Goal: Task Accomplishment & Management: Manage account settings

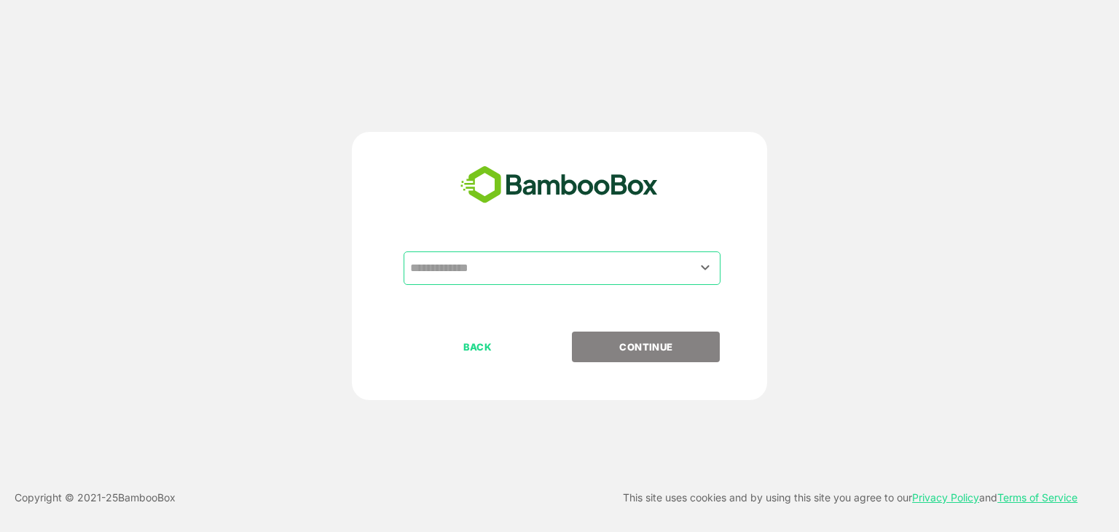
click at [575, 280] on input "text" at bounding box center [561, 268] width 311 height 28
click at [575, 270] on input "text" at bounding box center [561, 268] width 311 height 28
click at [708, 267] on icon "Open" at bounding box center [705, 267] width 8 height 5
click at [708, 267] on icon "Close" at bounding box center [705, 267] width 8 height 5
click at [636, 245] on div "​ BACK CONTINUE" at bounding box center [559, 266] width 415 height 268
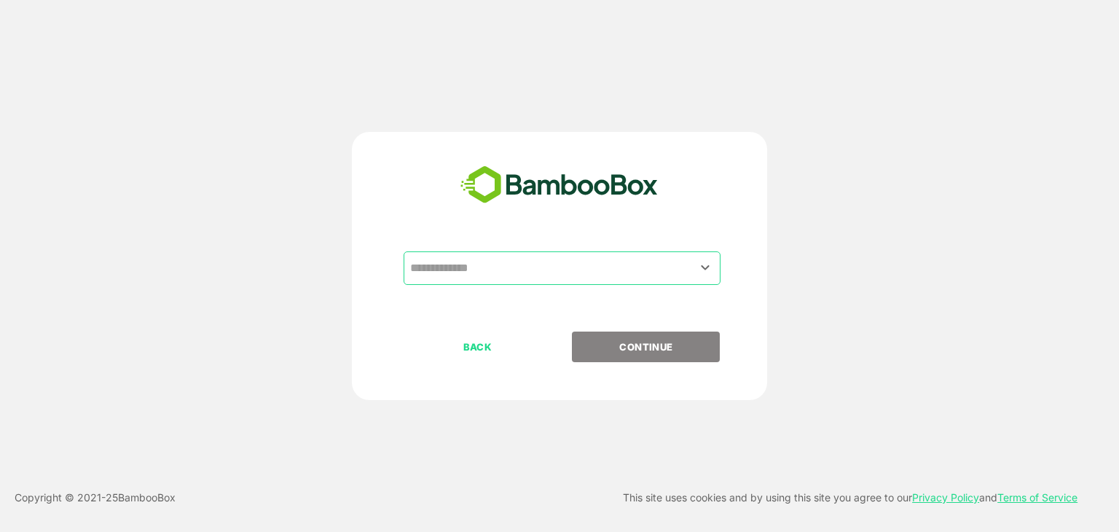
click at [685, 269] on input "text" at bounding box center [561, 268] width 311 height 28
click at [704, 267] on icon "Open" at bounding box center [705, 267] width 8 height 5
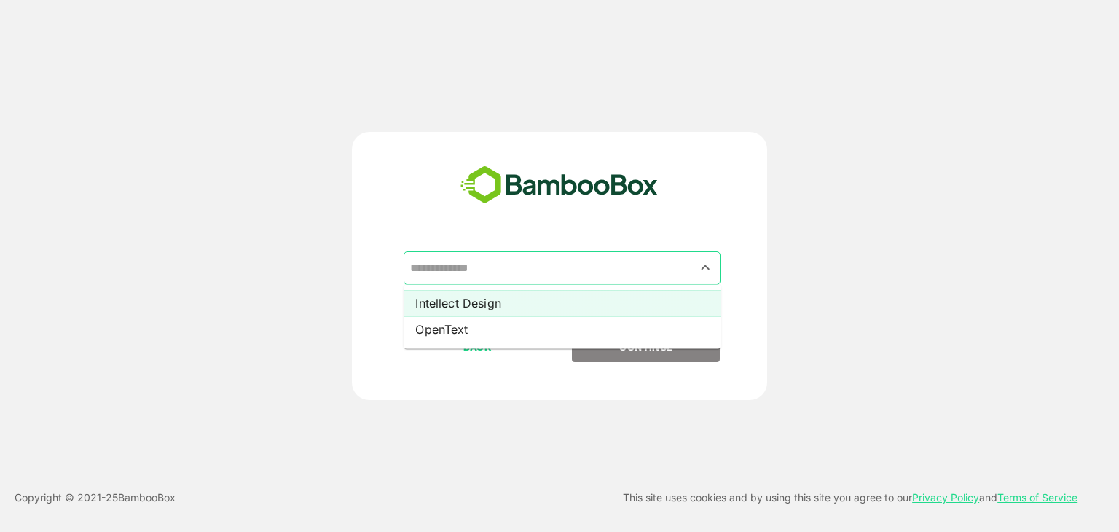
click at [632, 307] on li "Intellect Design" at bounding box center [561, 303] width 317 height 26
type input "**********"
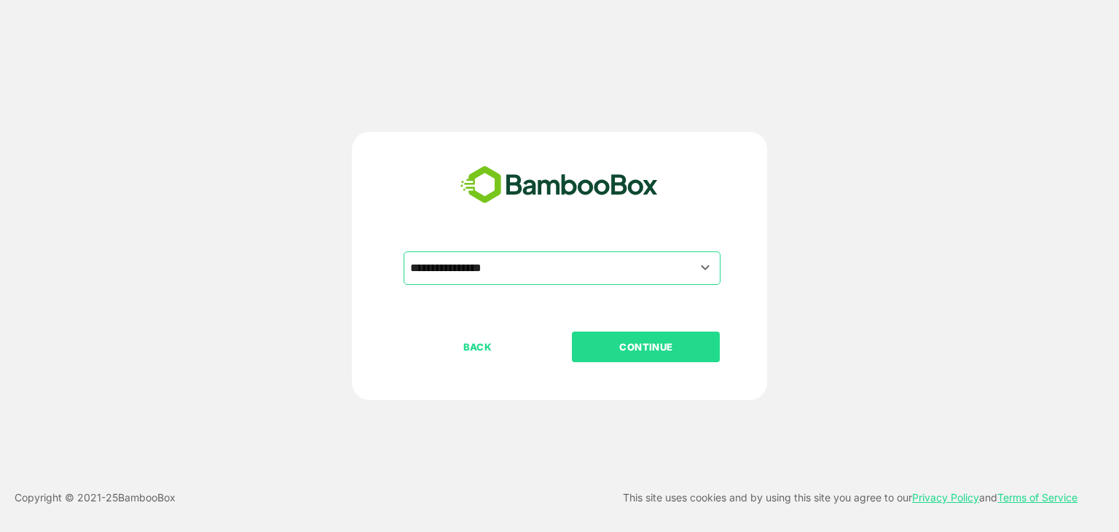
click at [645, 347] on p "CONTINUE" at bounding box center [646, 347] width 146 height 16
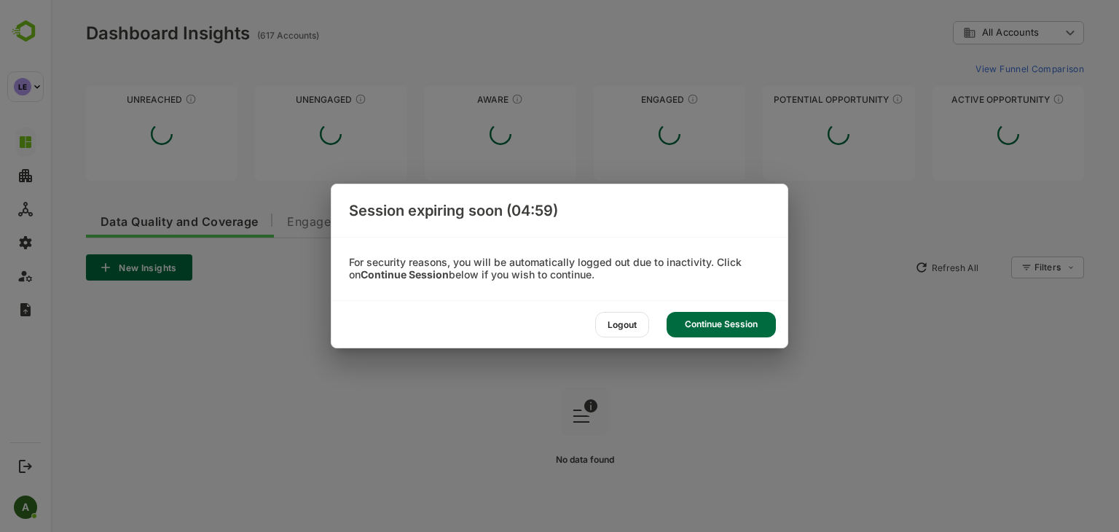
click at [695, 330] on div "Continue Session" at bounding box center [720, 324] width 109 height 25
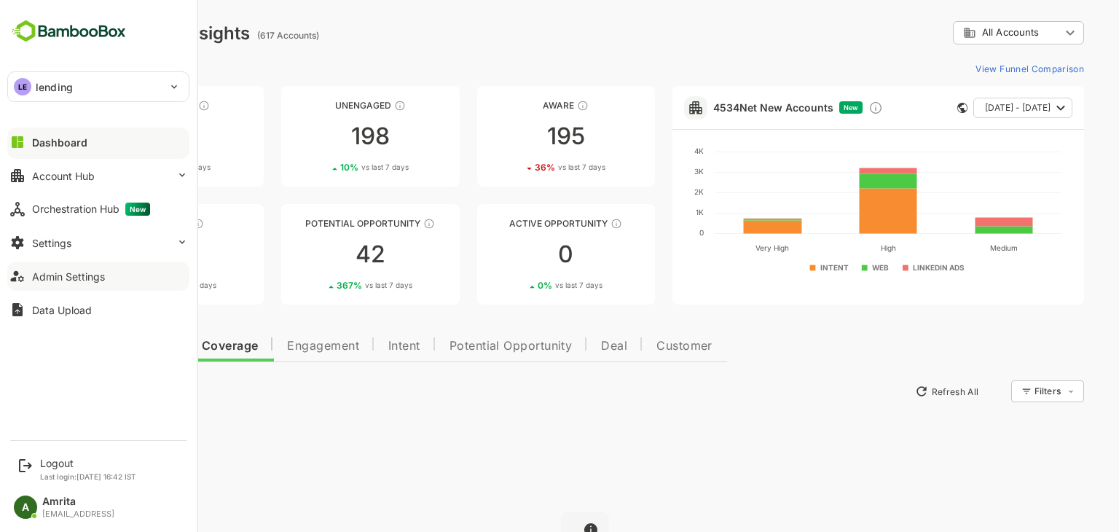
click at [58, 271] on div "Admin Settings" at bounding box center [68, 276] width 73 height 12
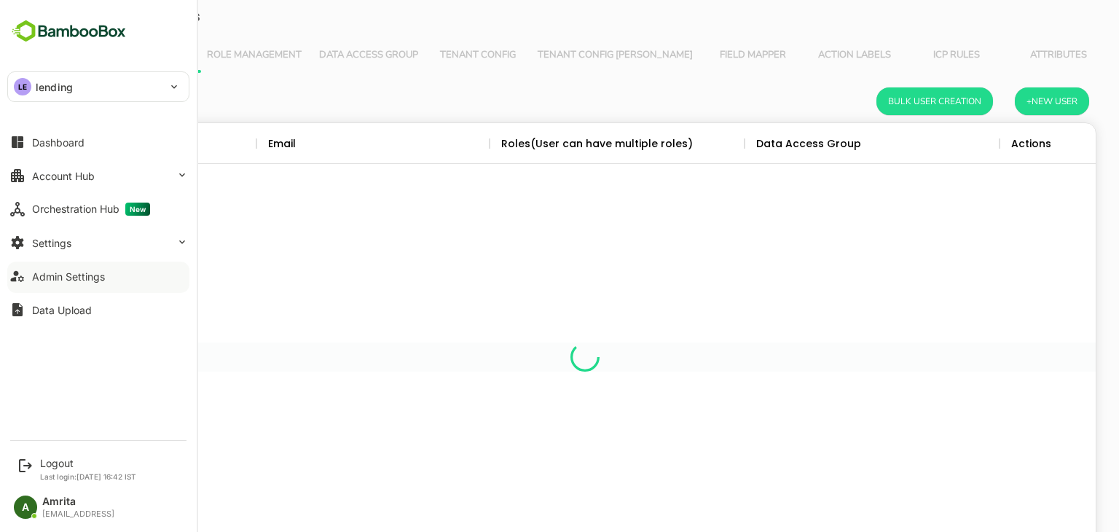
scroll to position [416, 999]
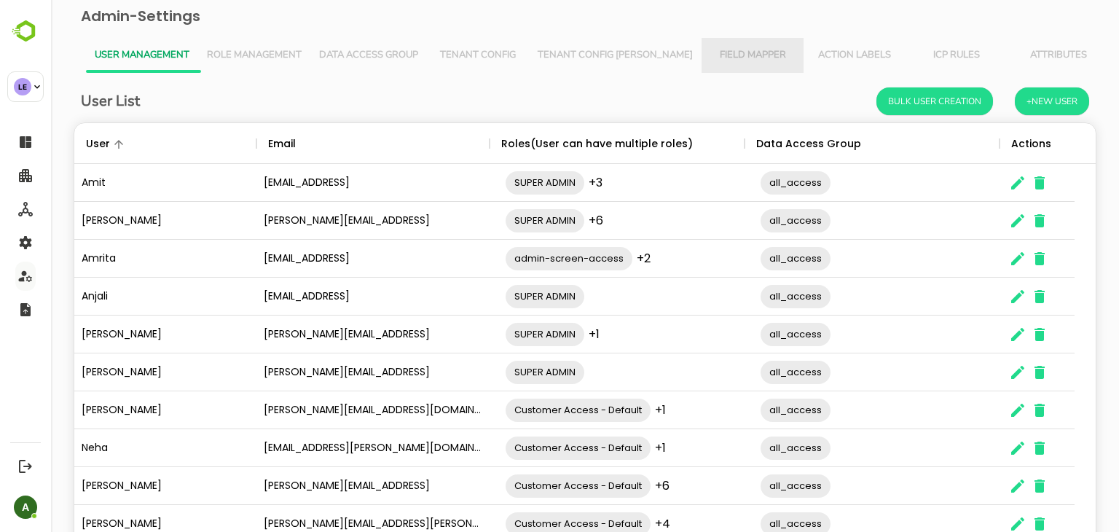
click at [710, 53] on span "Field Mapper" at bounding box center [752, 56] width 84 height 12
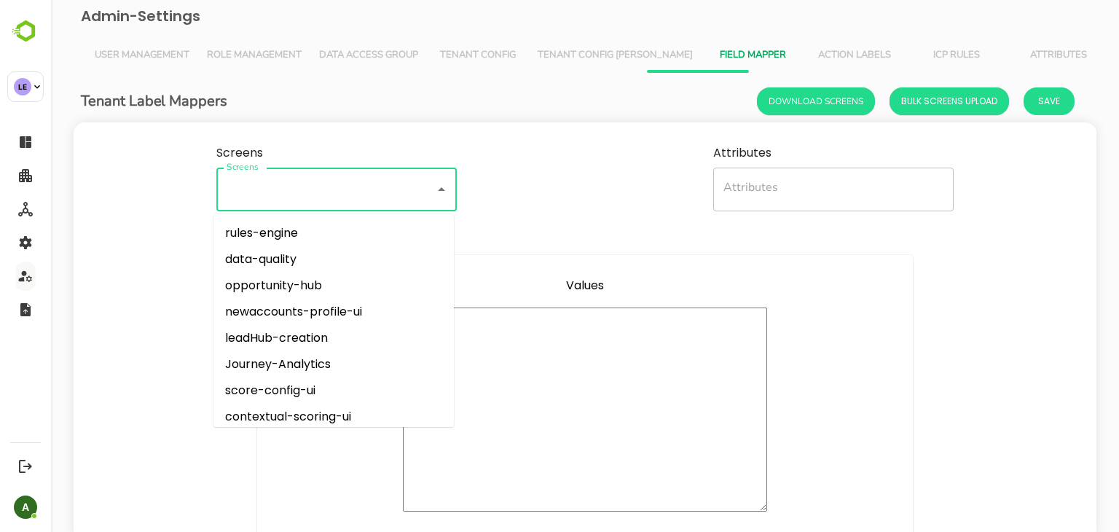
click at [304, 189] on input "Screens" at bounding box center [316, 189] width 186 height 31
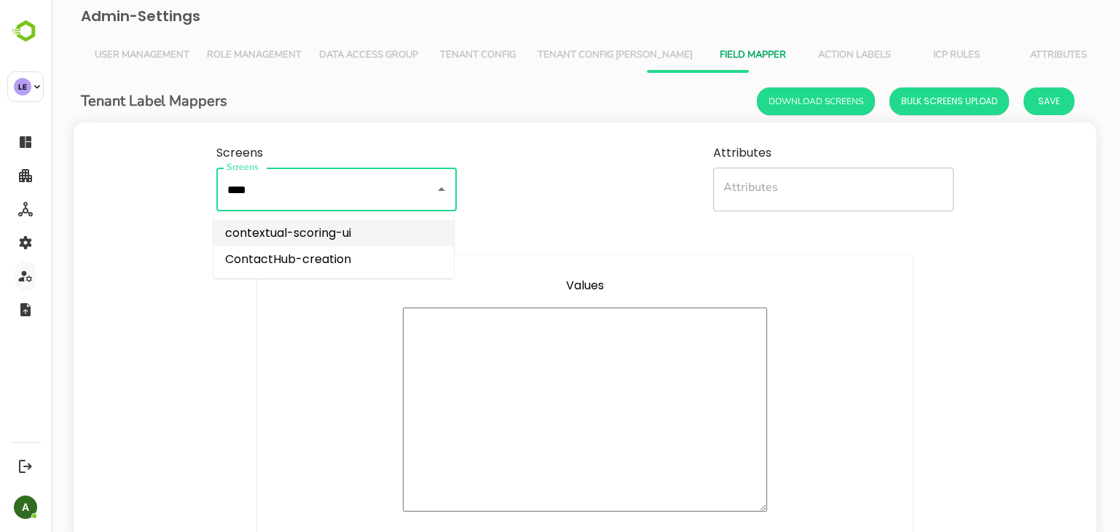
click at [321, 236] on li "contextual-scoring-ui" at bounding box center [333, 233] width 240 height 26
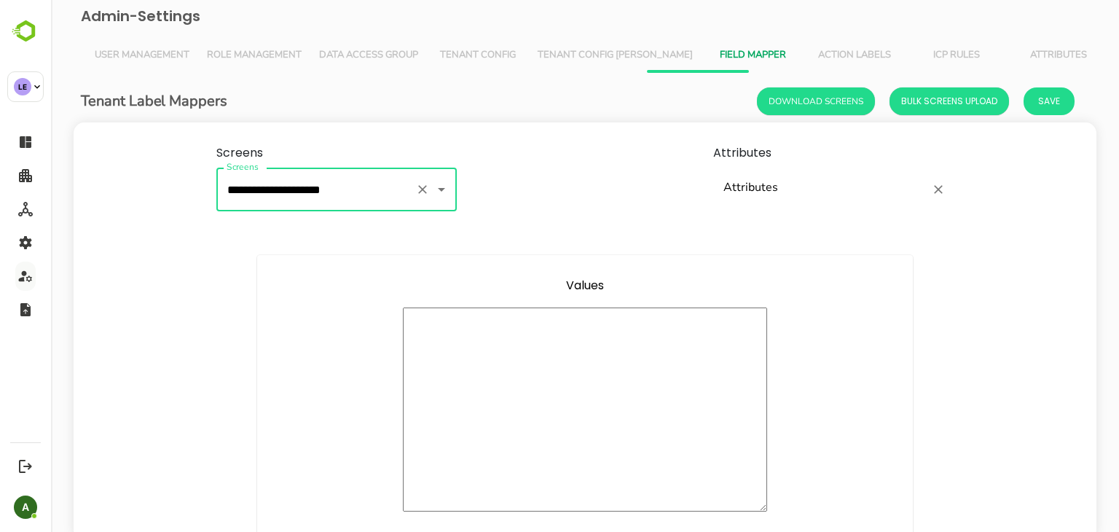
type input "**********"
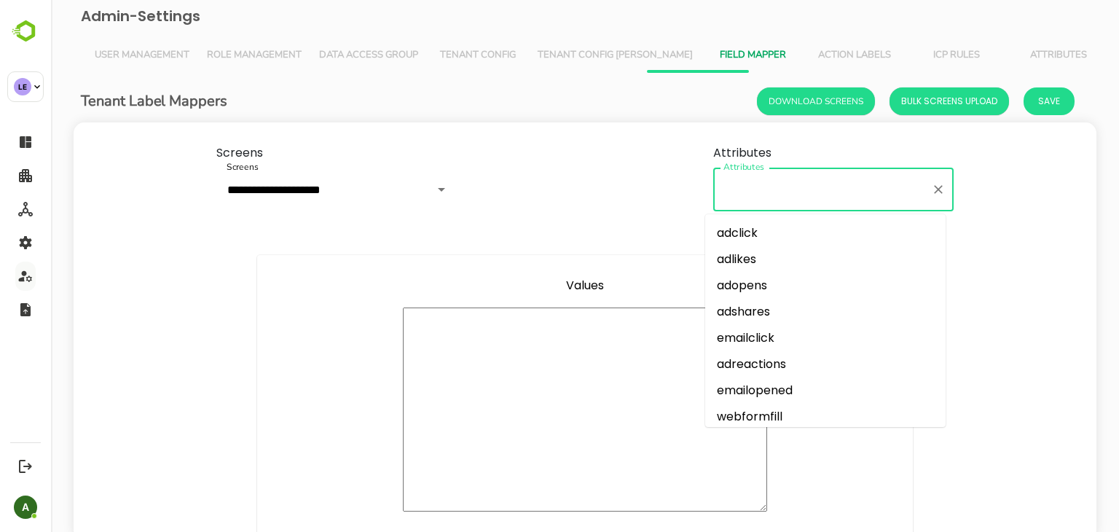
click at [818, 183] on input "Attributes" at bounding box center [822, 189] width 205 height 31
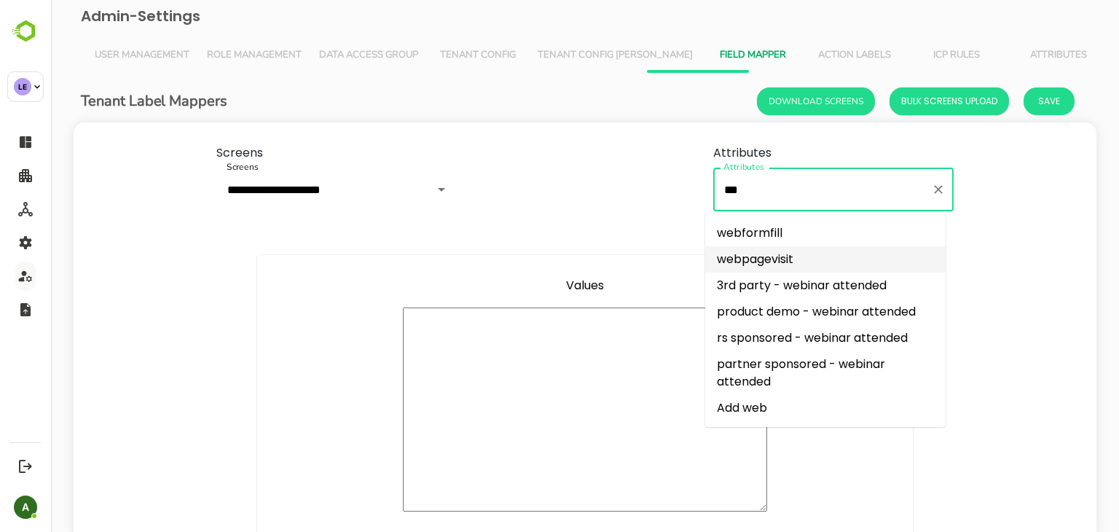
click at [825, 262] on li "webpagevisit" at bounding box center [825, 259] width 240 height 26
type input "**********"
type textarea "**********"
type textarea "*"
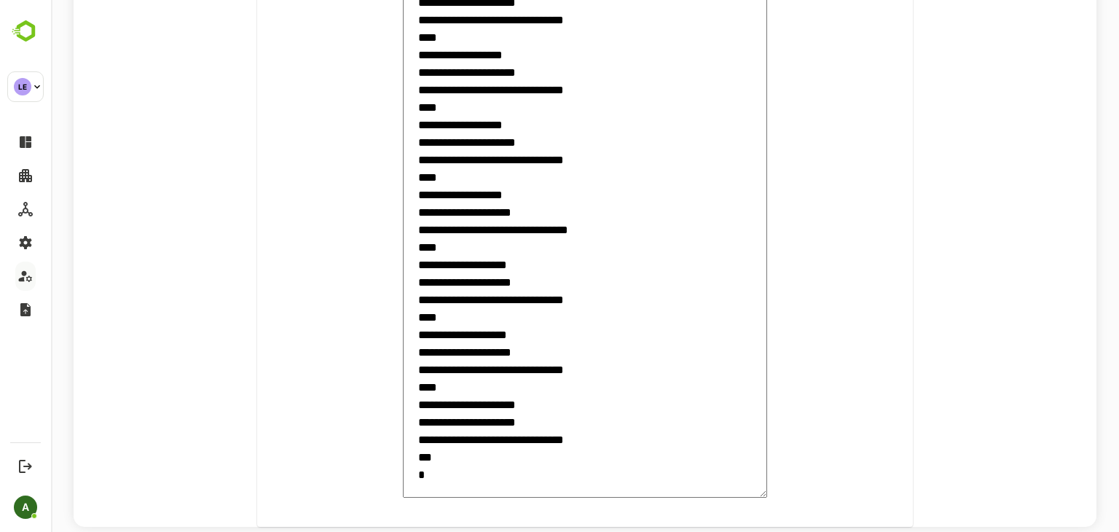
scroll to position [1554, 0]
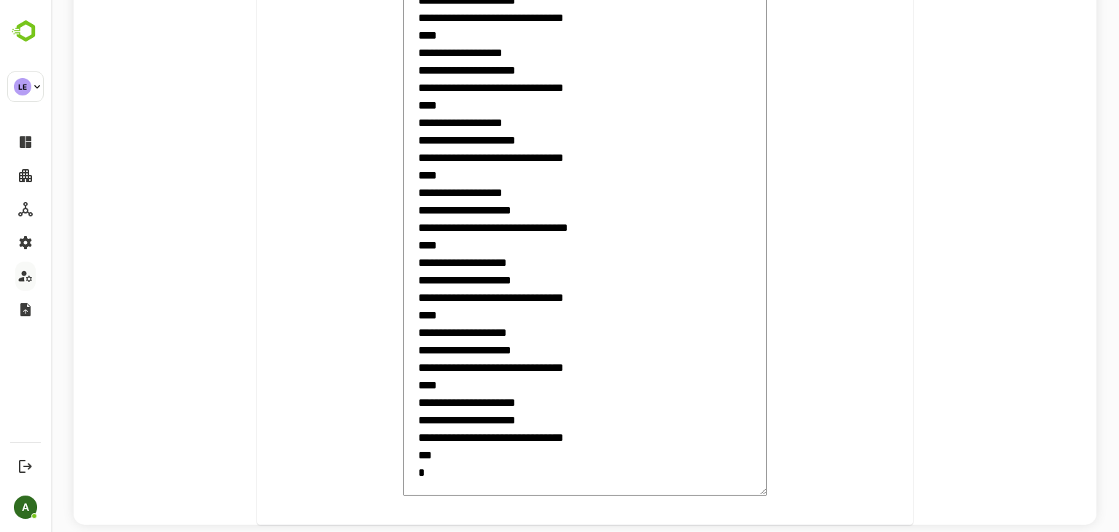
type input "**********"
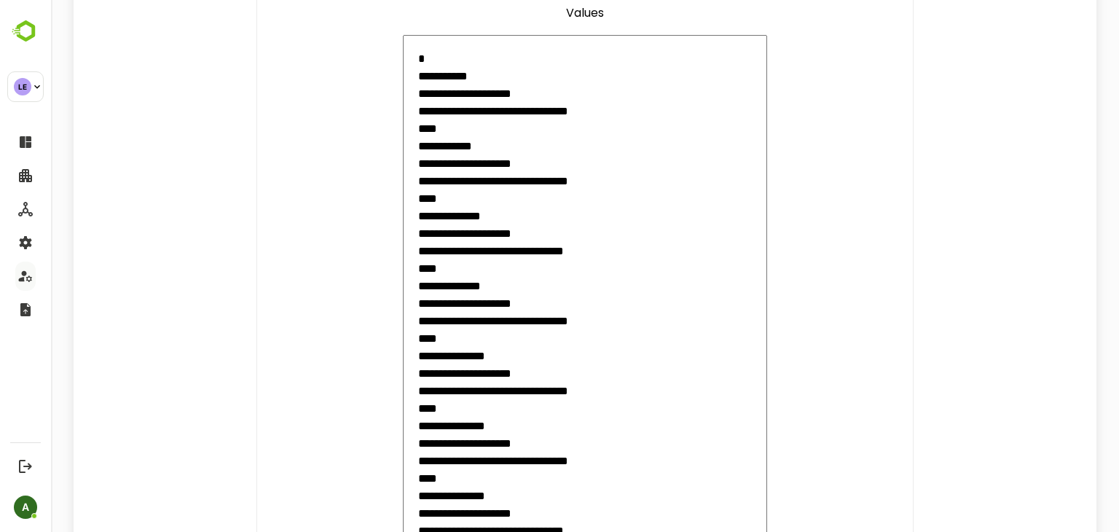
scroll to position [0, 0]
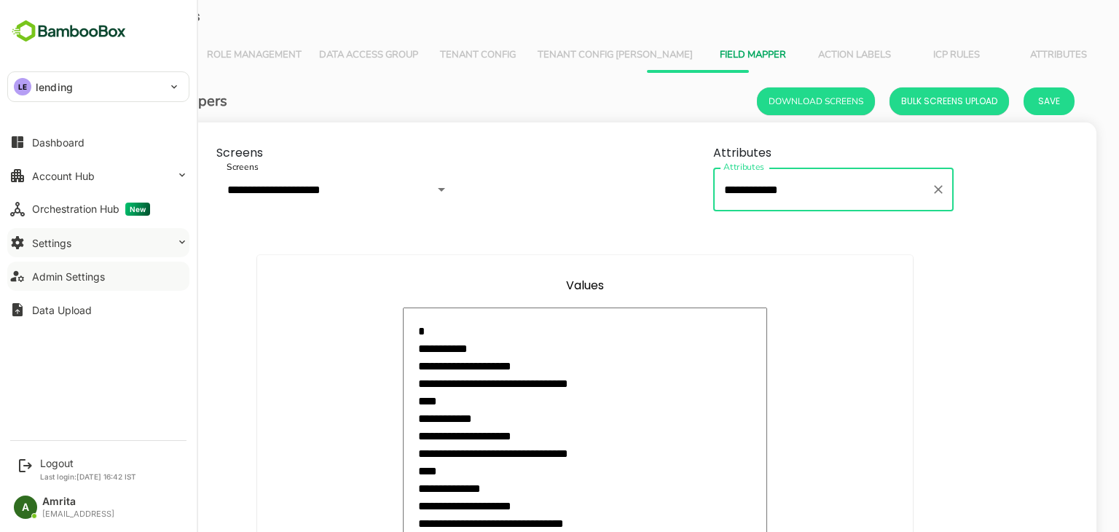
click at [47, 242] on div "Settings" at bounding box center [51, 243] width 39 height 12
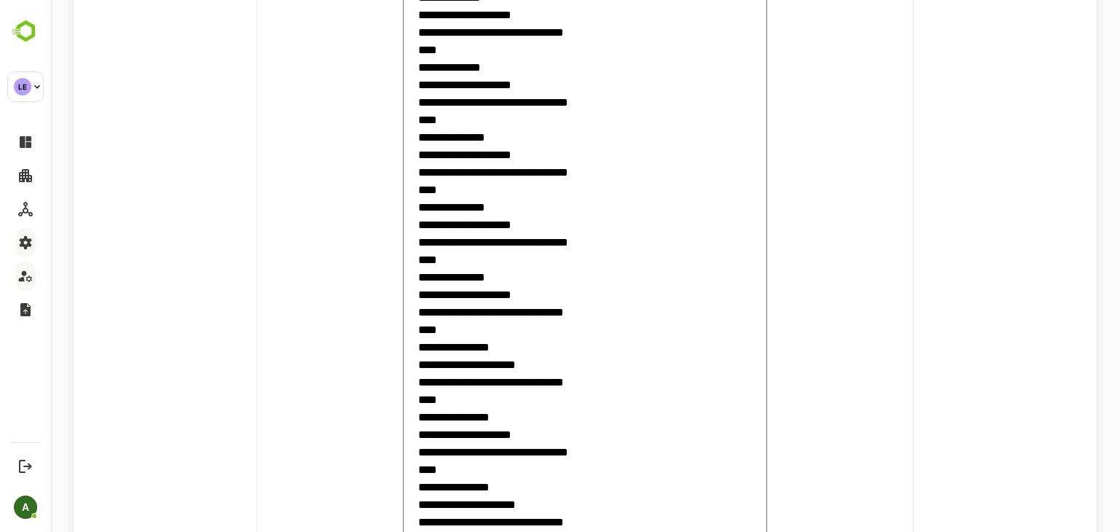
scroll to position [629, 0]
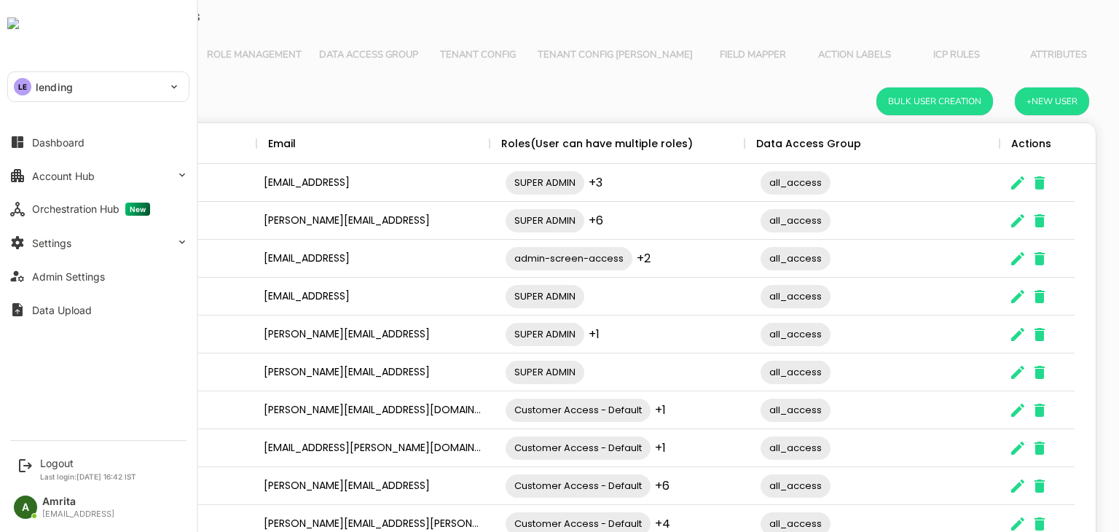
scroll to position [416, 999]
click at [46, 248] on div "Settings" at bounding box center [51, 243] width 39 height 12
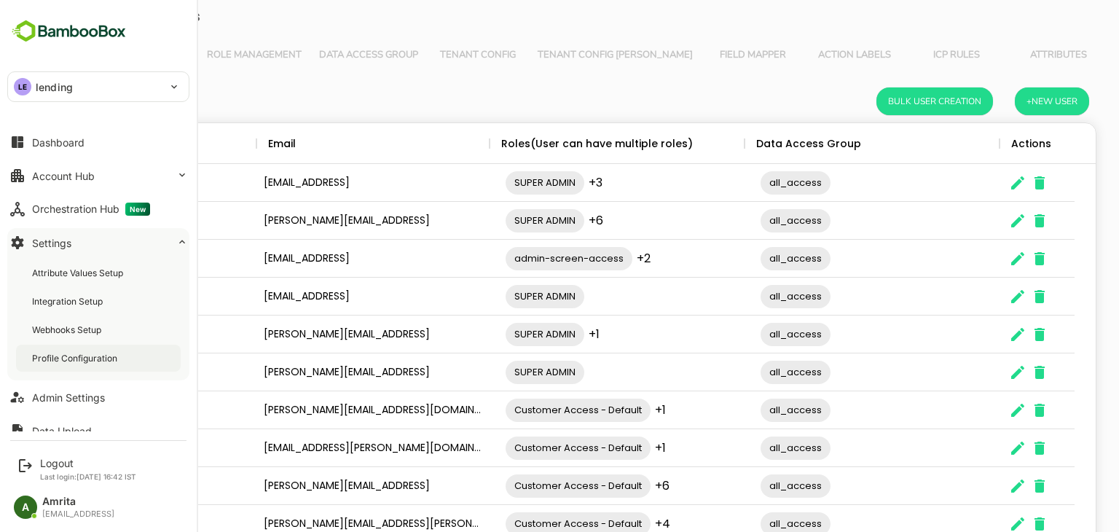
click at [79, 359] on div "Profile Configuration" at bounding box center [76, 358] width 88 height 12
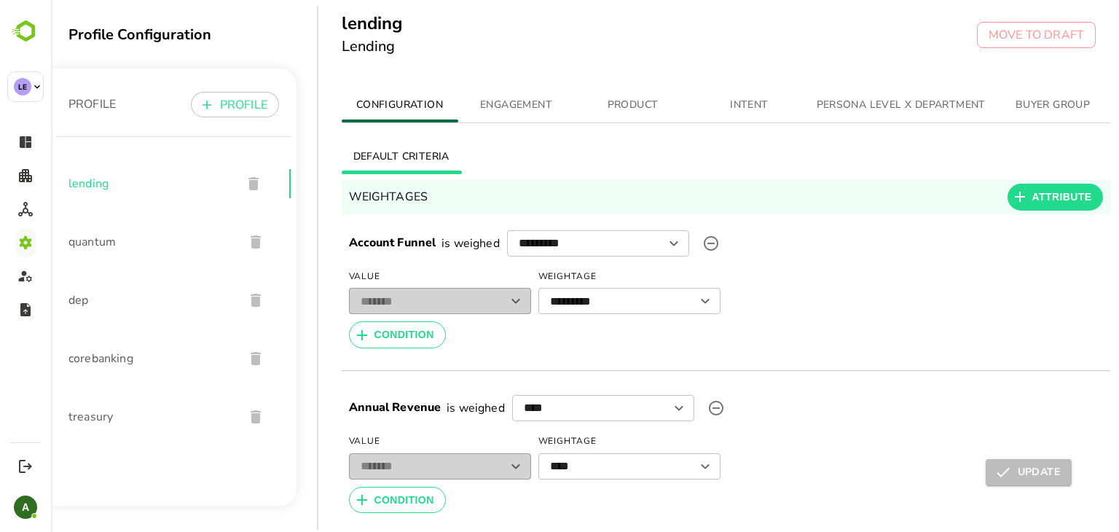
click at [517, 112] on span "ENGAGEMENT" at bounding box center [516, 105] width 99 height 18
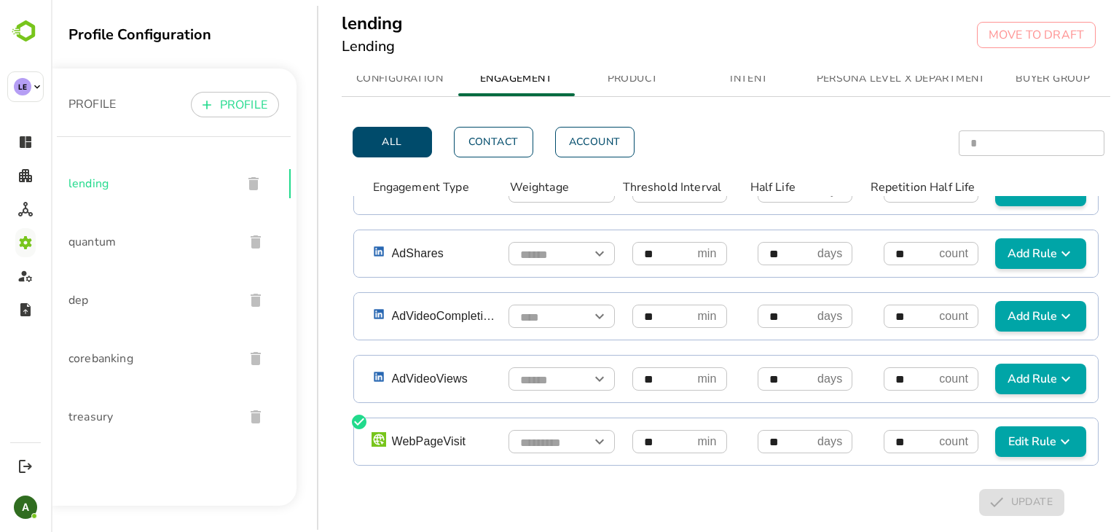
scroll to position [38, 0]
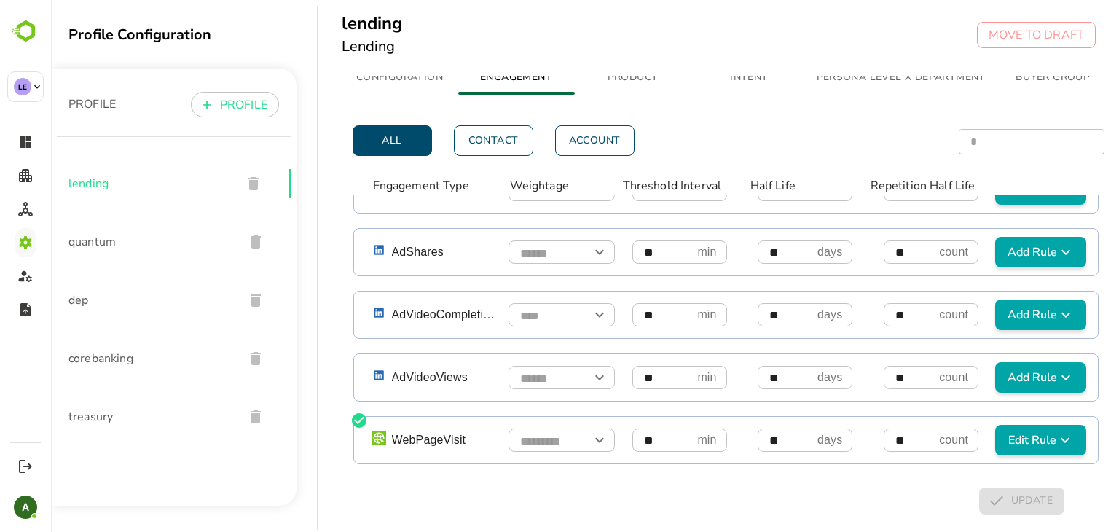
click at [1009, 431] on span "Edit Rule" at bounding box center [1040, 439] width 79 height 17
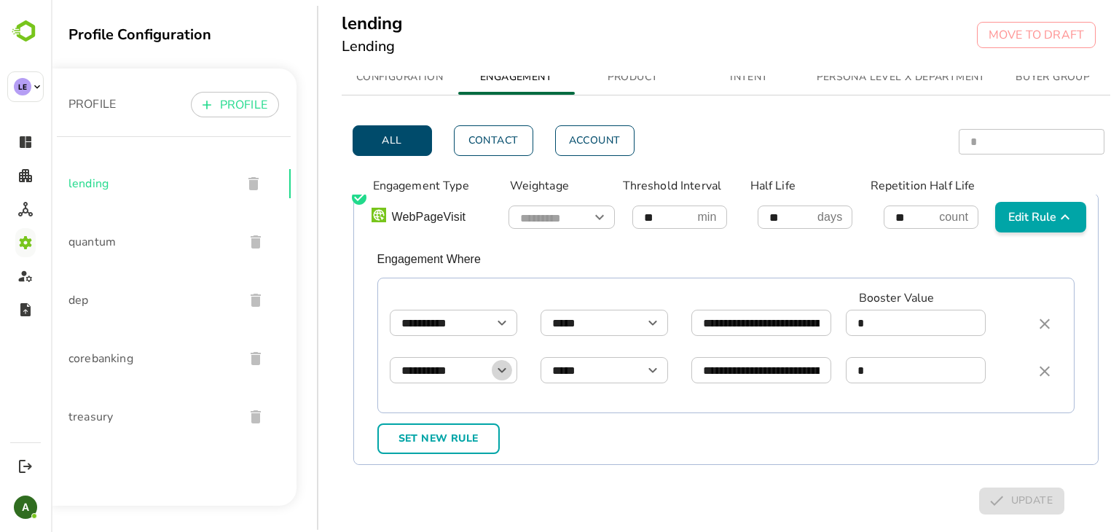
click at [510, 361] on icon "Open" at bounding box center [501, 369] width 17 height 17
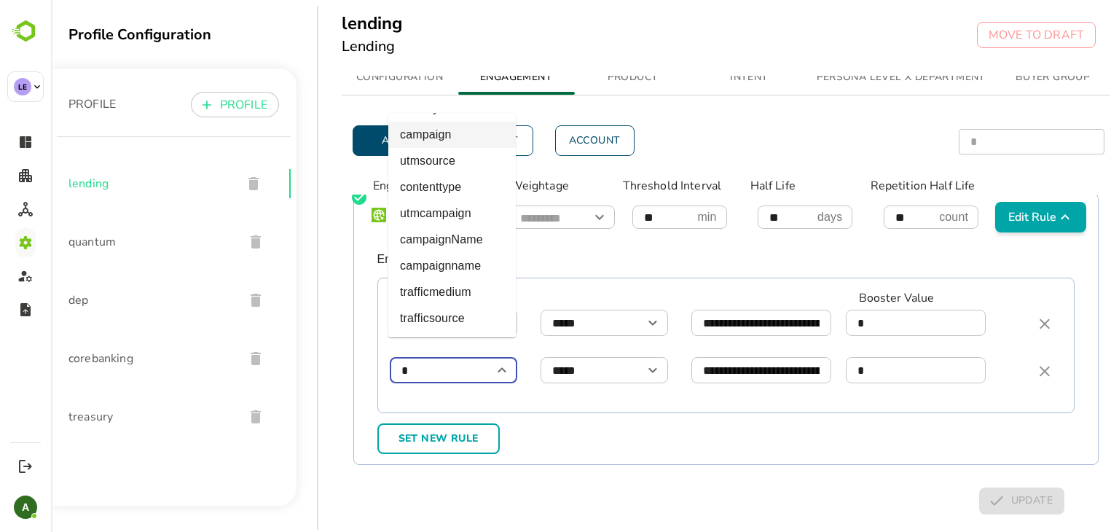
scroll to position [0, 0]
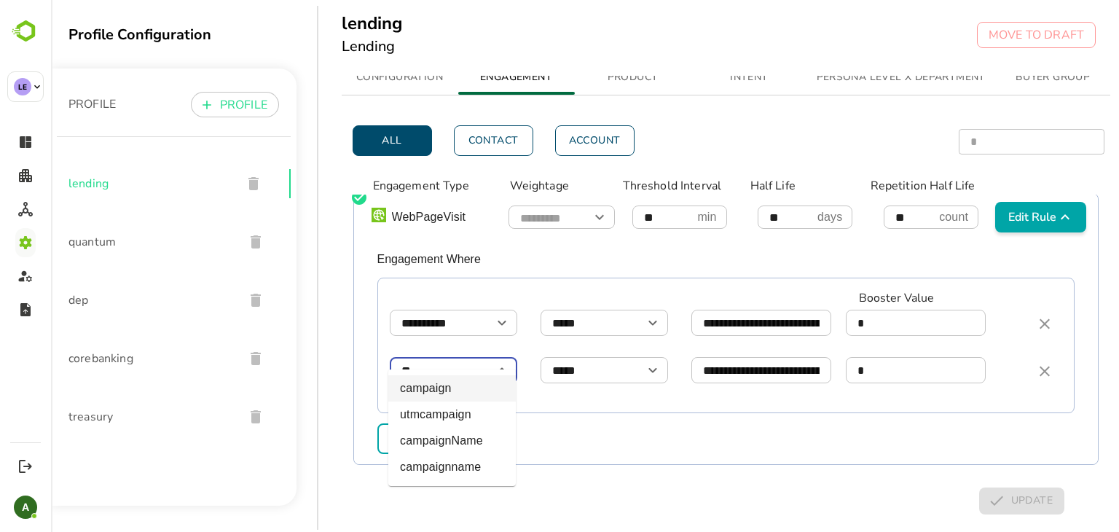
type input "*"
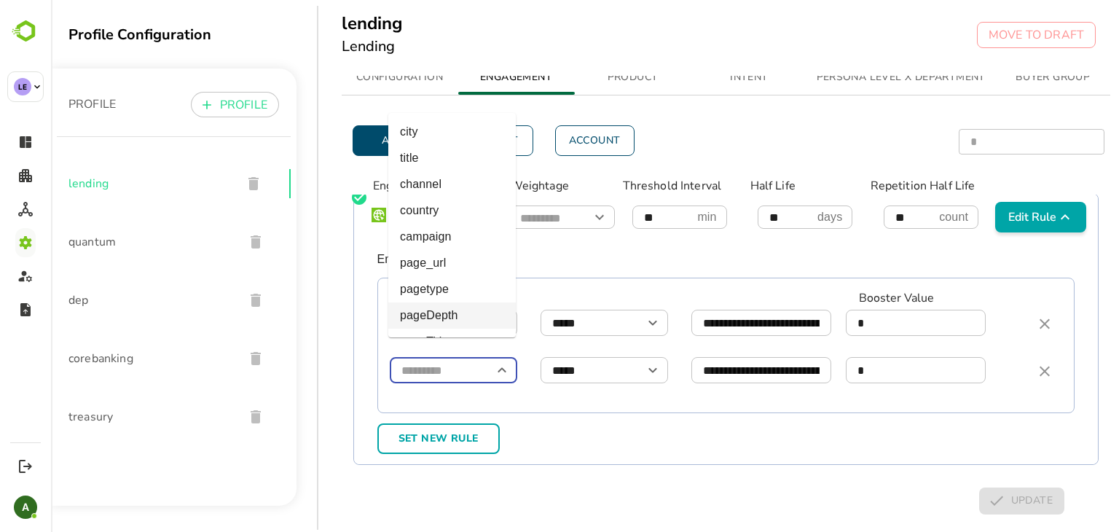
type input "*********"
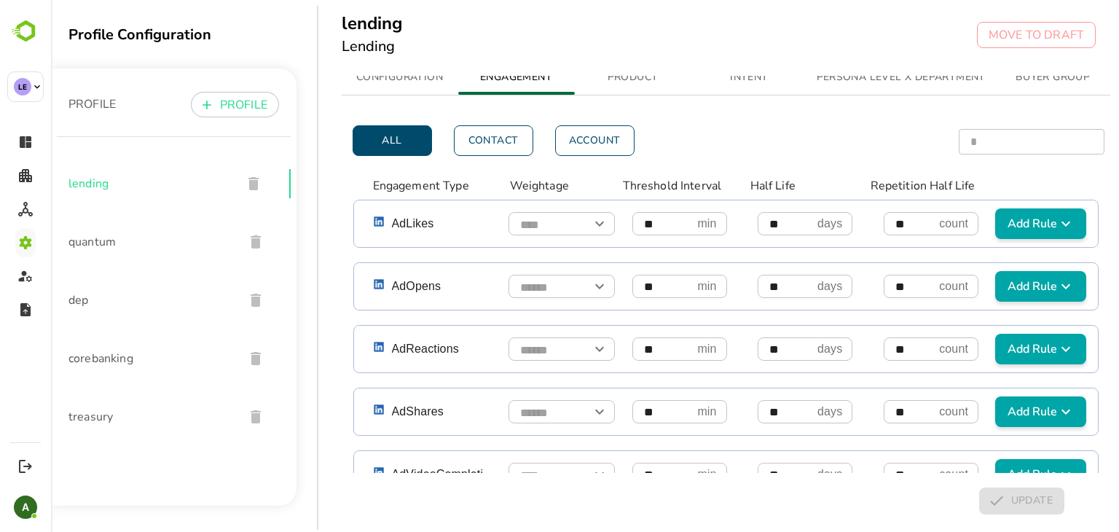
scroll to position [1206, 0]
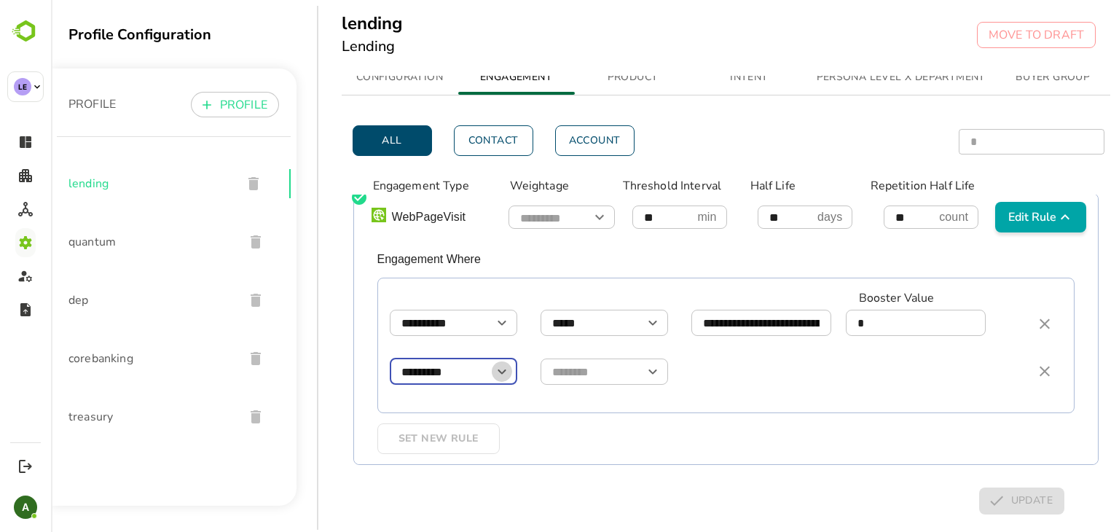
click at [501, 363] on icon "Open" at bounding box center [501, 371] width 17 height 17
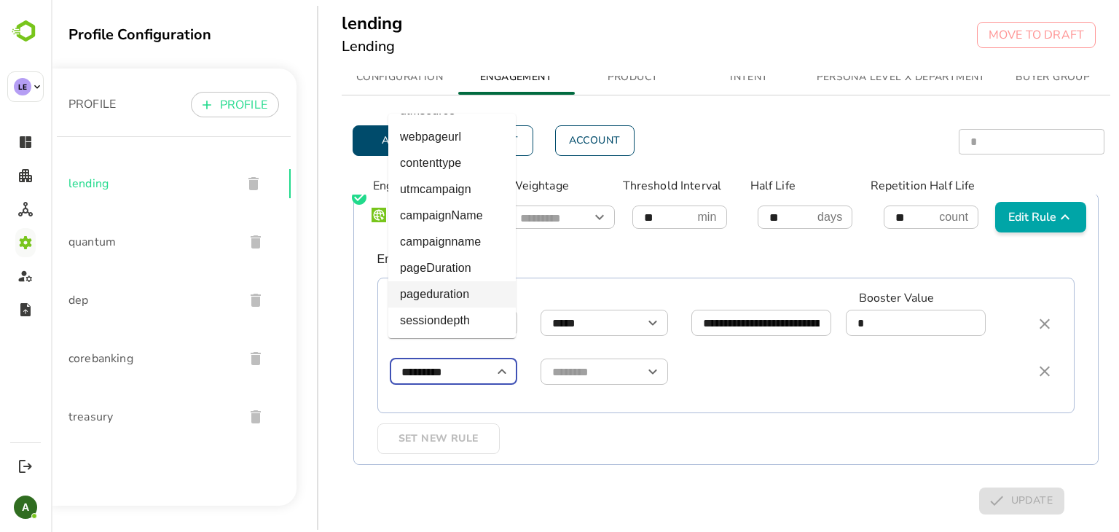
scroll to position [417, 0]
type input "**********"
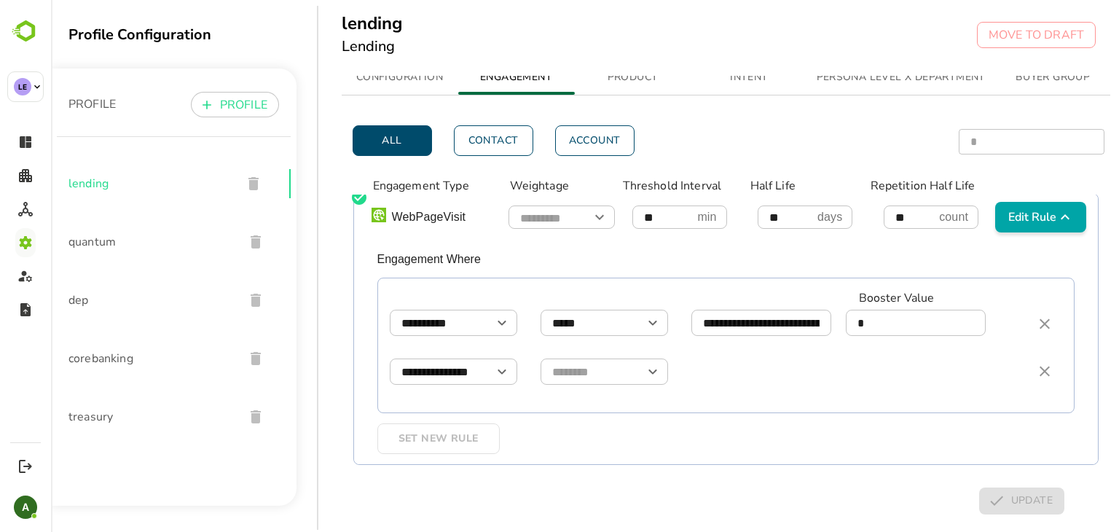
click at [584, 425] on div "Set New Rule" at bounding box center [726, 439] width 721 height 28
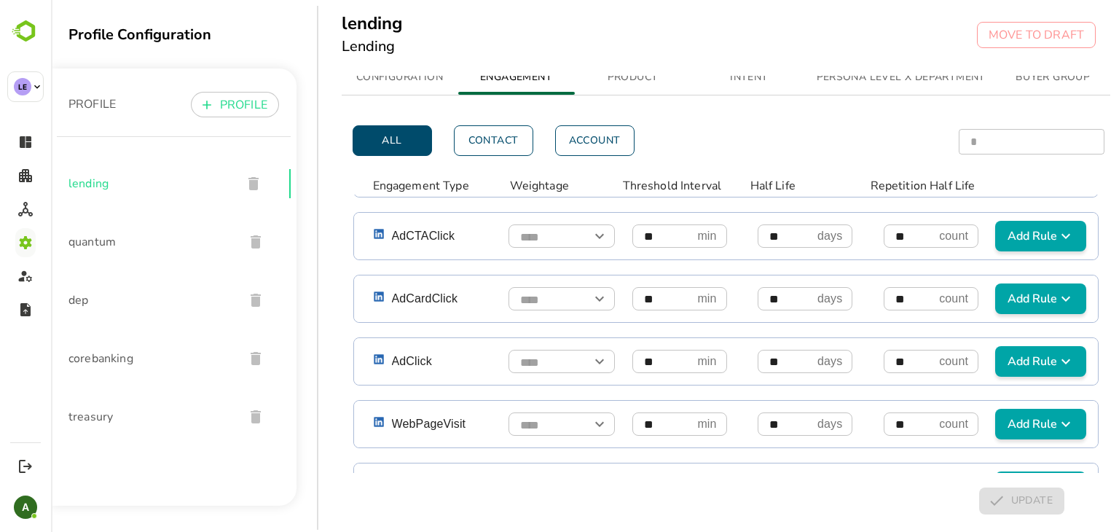
scroll to position [0, 0]
